Goal: Information Seeking & Learning: Learn about a topic

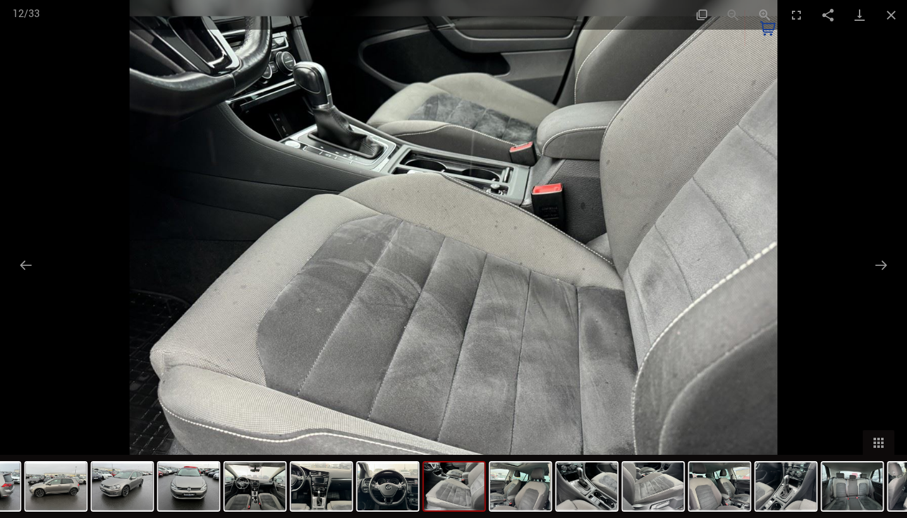
scroll to position [54, 0]
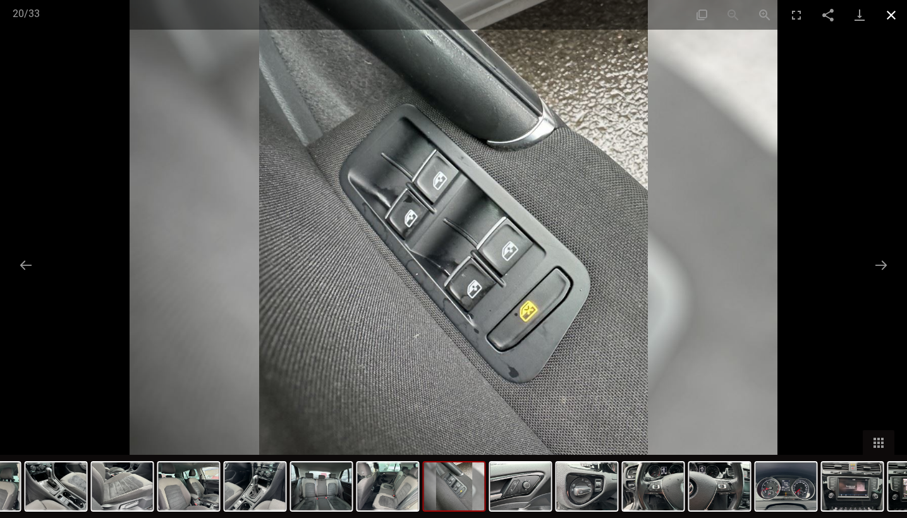
click at [892, 6] on button "Close gallery" at bounding box center [891, 15] width 32 height 30
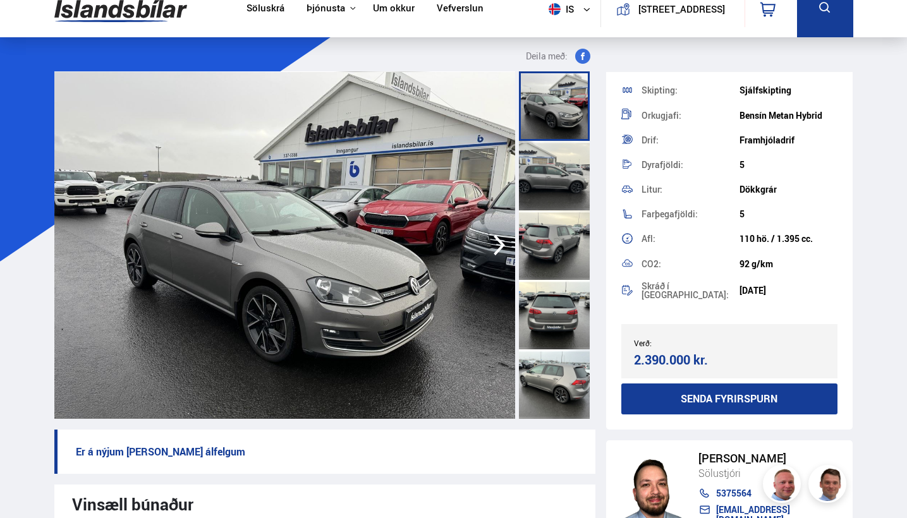
scroll to position [184, 0]
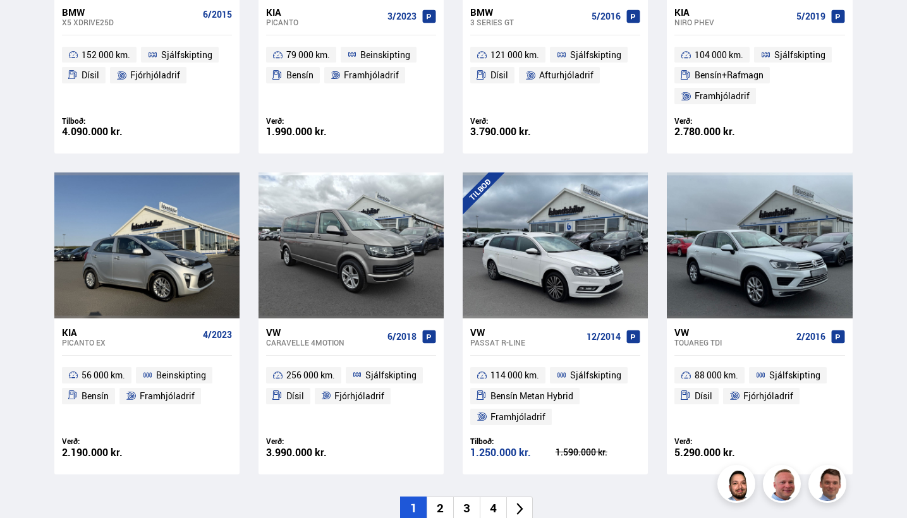
scroll to position [1838, 0]
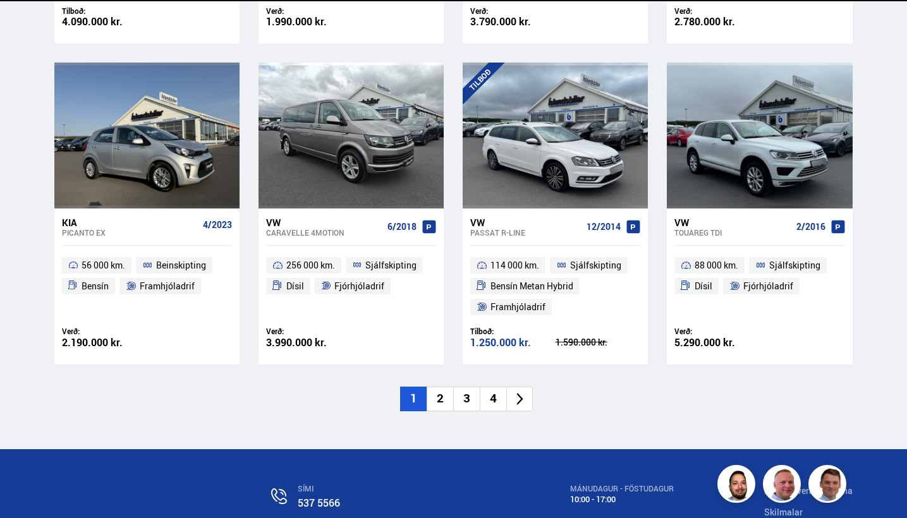
click at [449, 387] on li "2" at bounding box center [439, 399] width 27 height 25
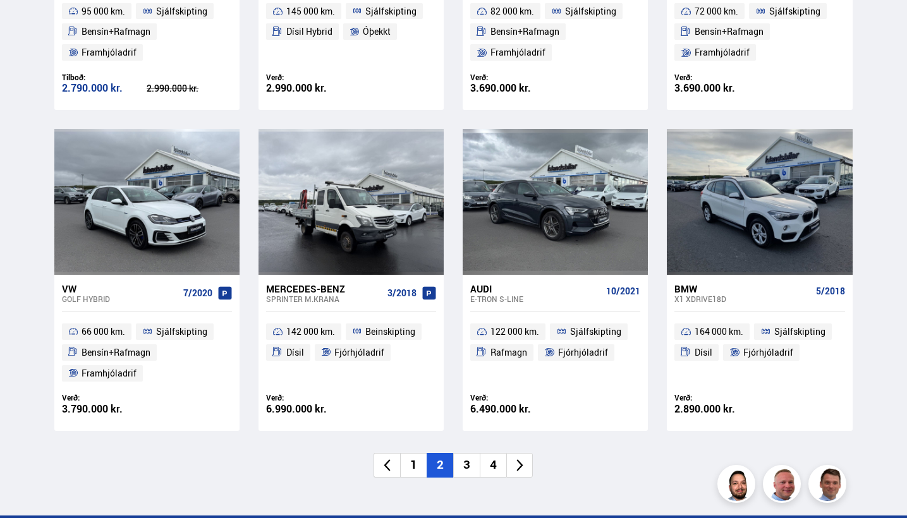
scroll to position [1774, 0]
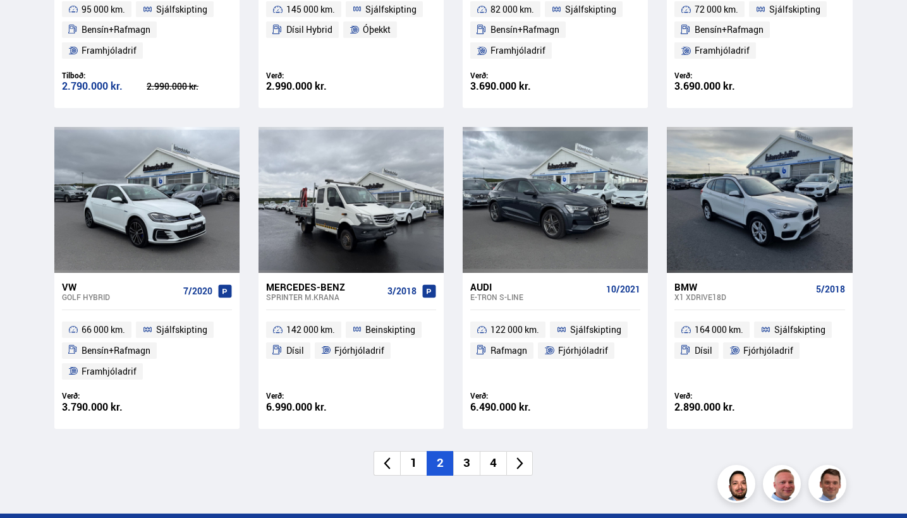
click at [464, 452] on li "3" at bounding box center [466, 463] width 27 height 25
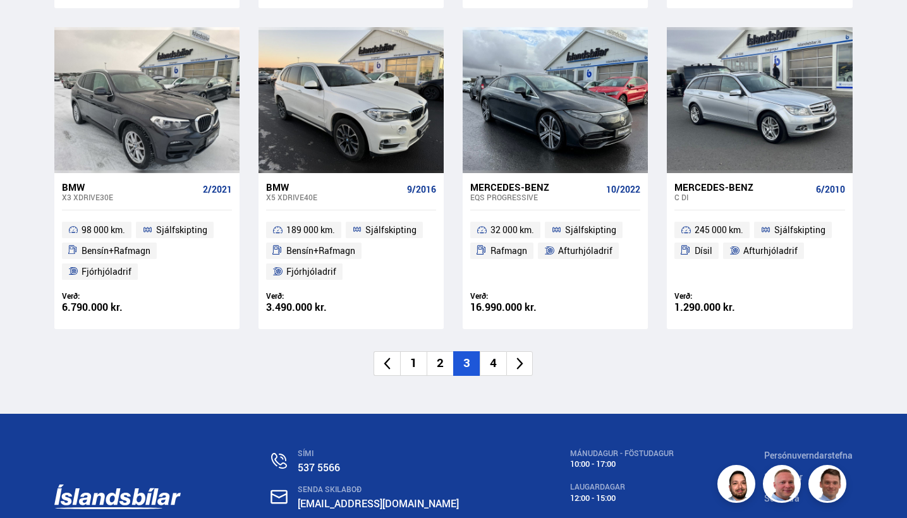
scroll to position [1856, 0]
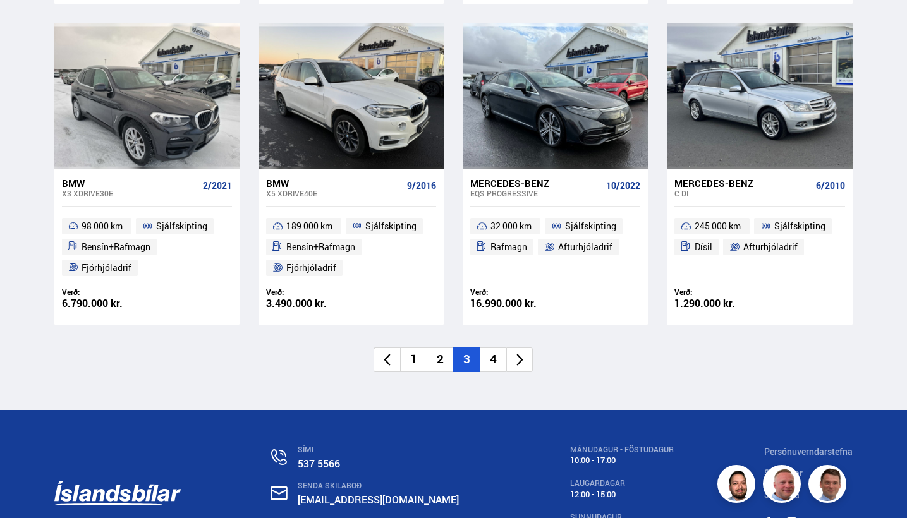
click at [514, 353] on icon at bounding box center [519, 360] width 15 height 15
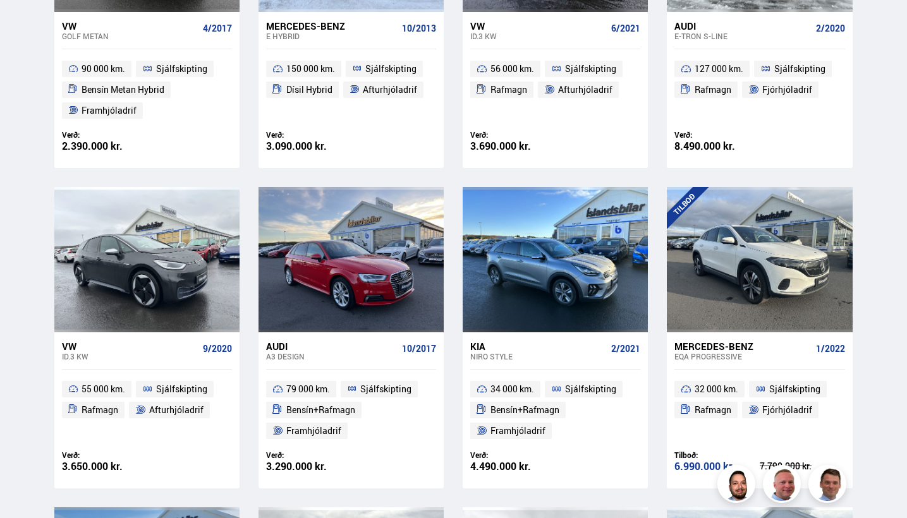
scroll to position [435, 0]
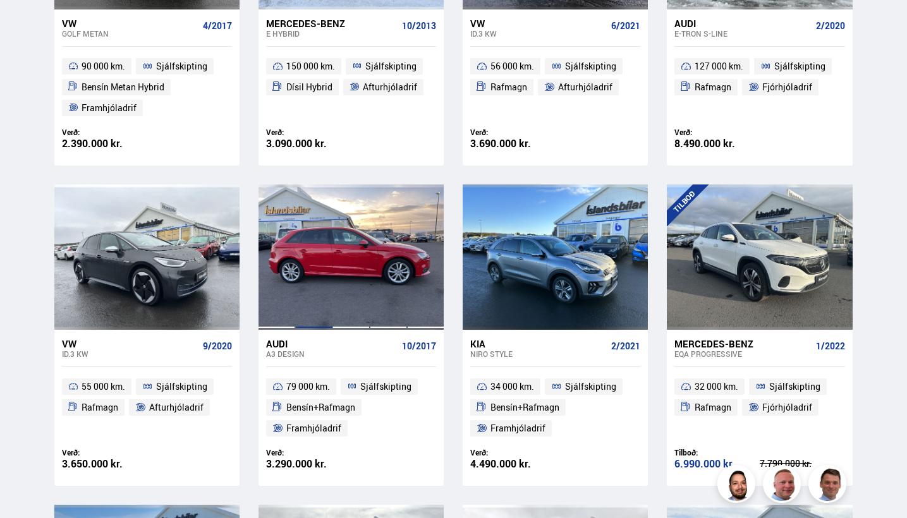
click at [305, 276] on div at bounding box center [313, 256] width 37 height 145
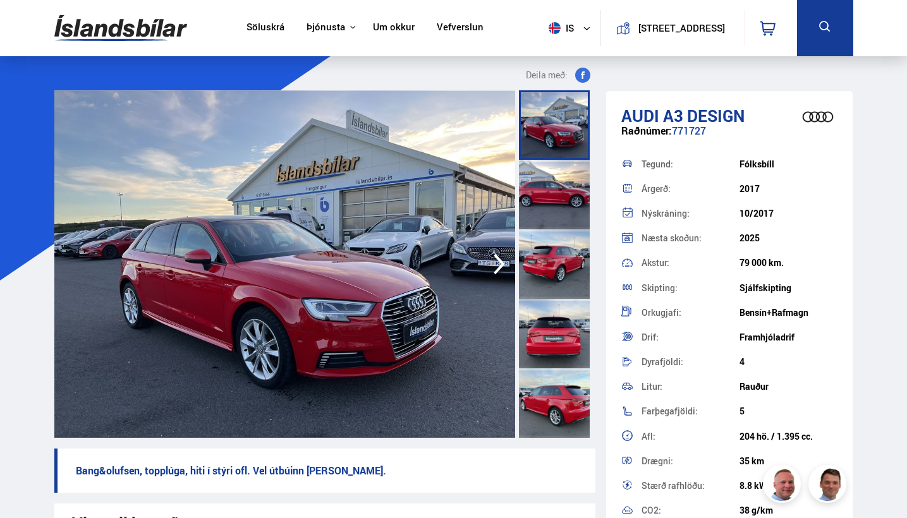
click at [498, 265] on icon "button" at bounding box center [499, 264] width 25 height 30
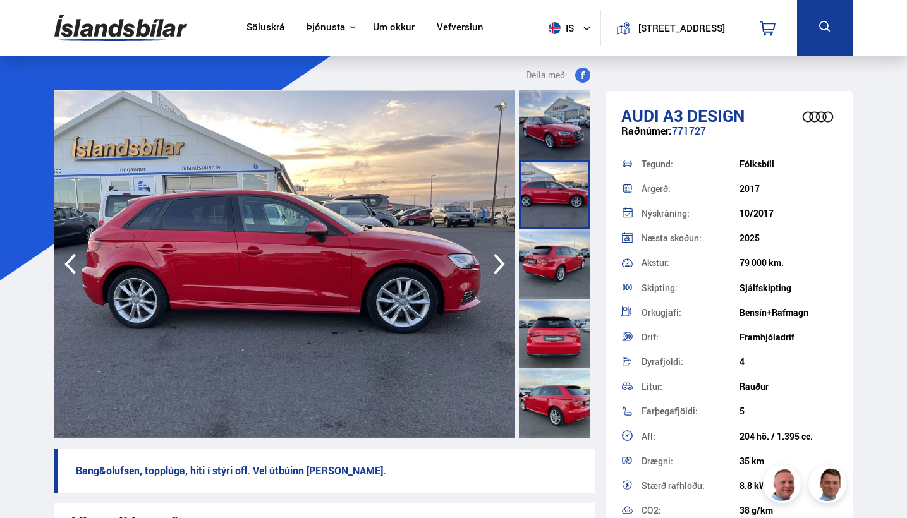
click at [498, 265] on icon "button" at bounding box center [499, 264] width 25 height 30
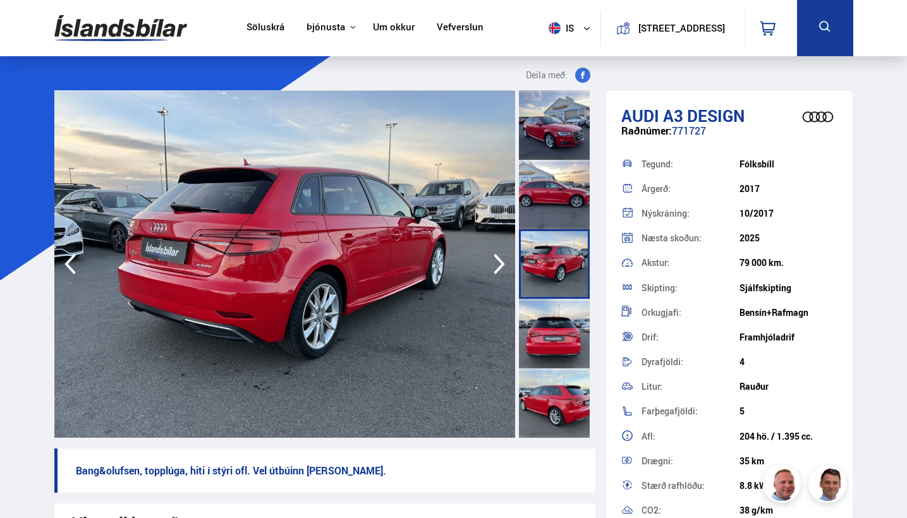
click at [498, 265] on icon "button" at bounding box center [499, 264] width 25 height 30
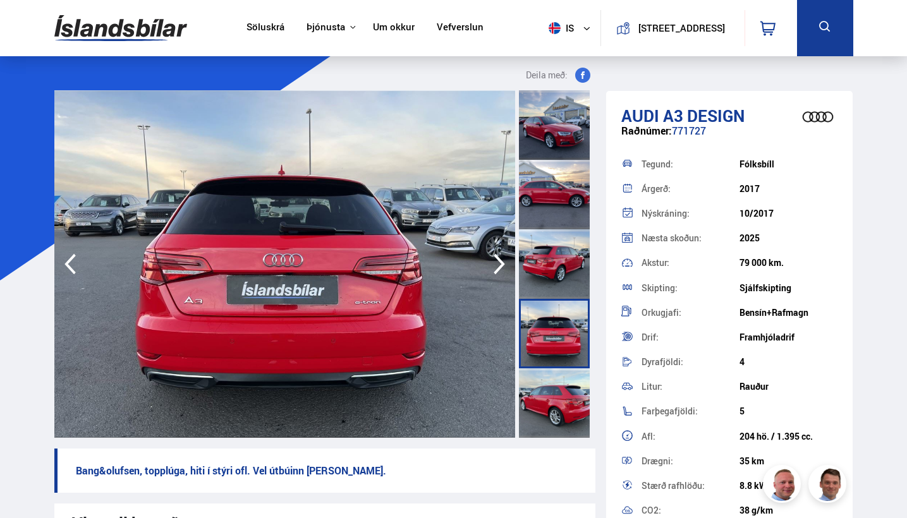
click at [498, 265] on icon "button" at bounding box center [499, 264] width 25 height 30
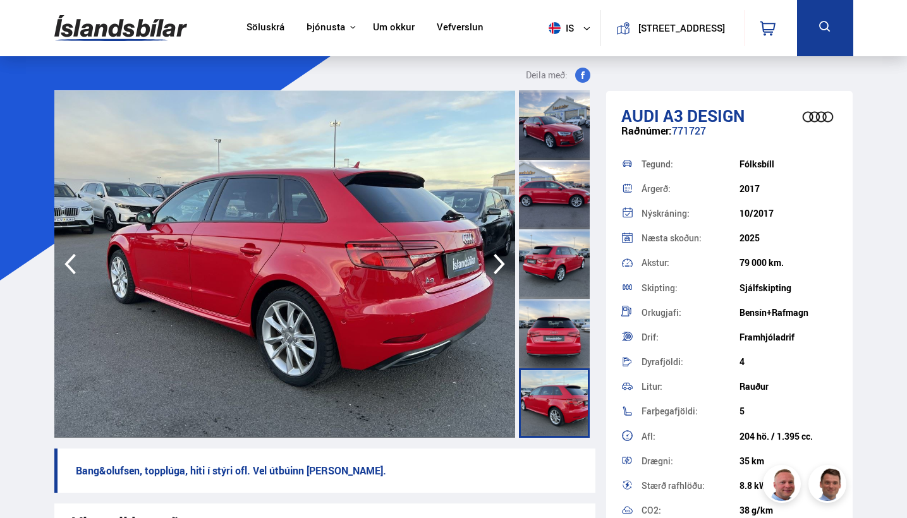
click at [499, 264] on icon "button" at bounding box center [499, 264] width 25 height 30
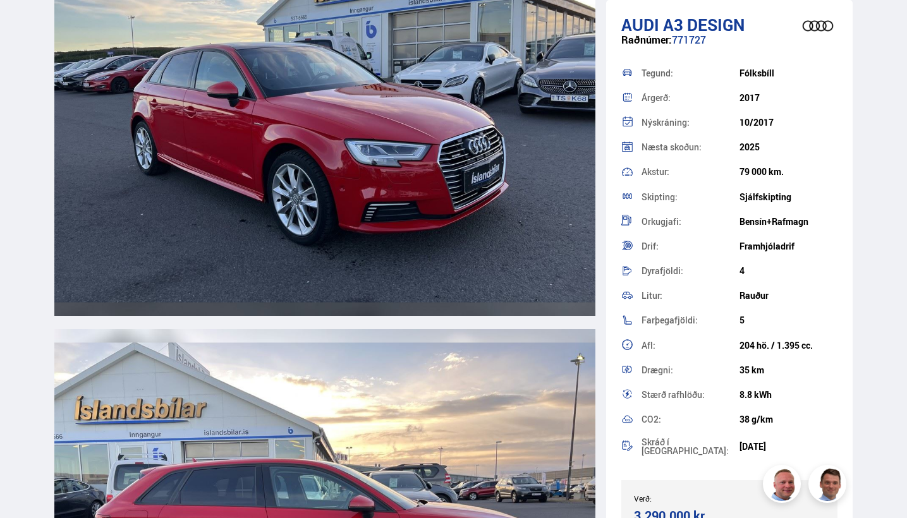
scroll to position [1695, 0]
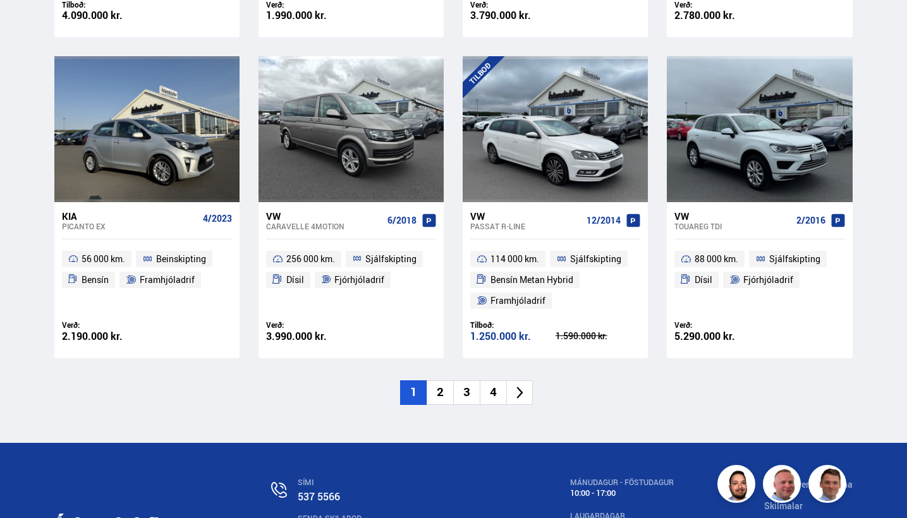
scroll to position [1853, 0]
